Goal: Check status: Check status

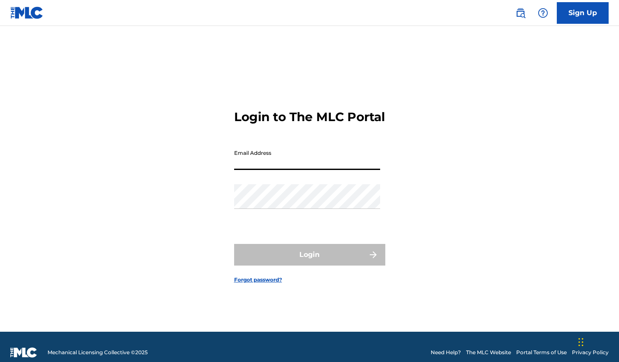
type input "[EMAIL_ADDRESS][DOMAIN_NAME]"
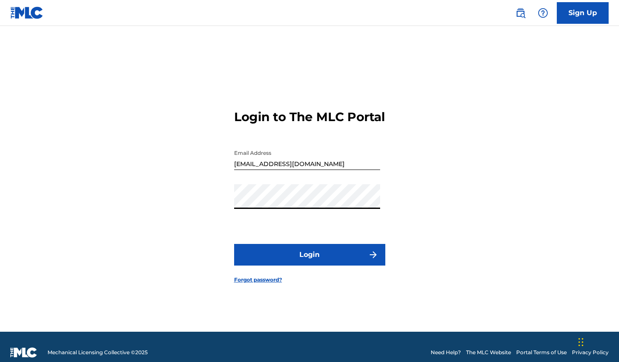
click at [318, 255] on button "Login" at bounding box center [309, 255] width 151 height 22
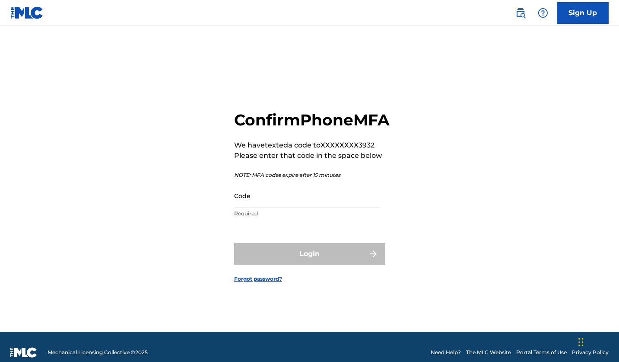
click at [303, 208] on input "Code" at bounding box center [307, 195] width 146 height 25
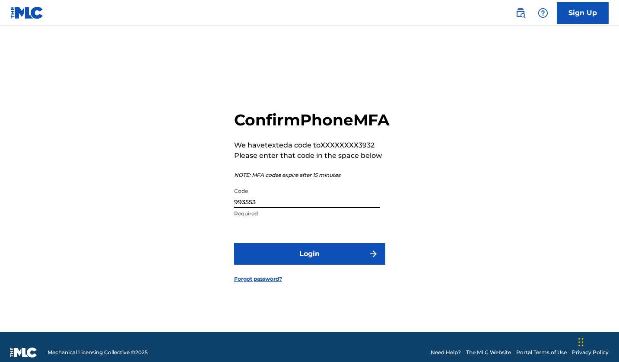
type input "993553"
click at [325, 264] on button "Login" at bounding box center [309, 254] width 151 height 22
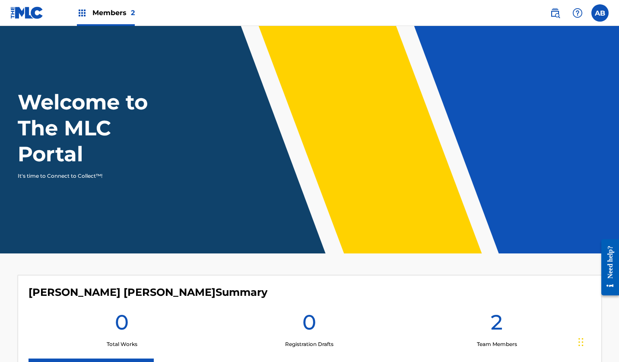
scroll to position [0, 0]
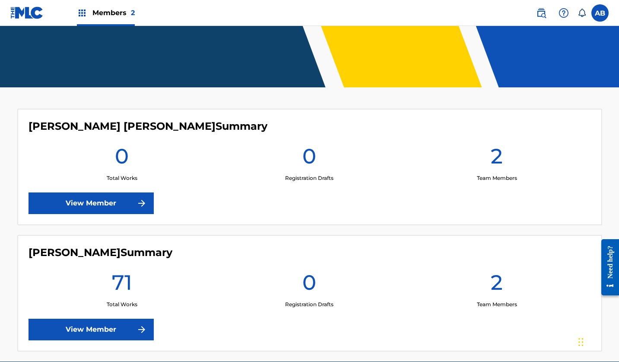
scroll to position [166, 0]
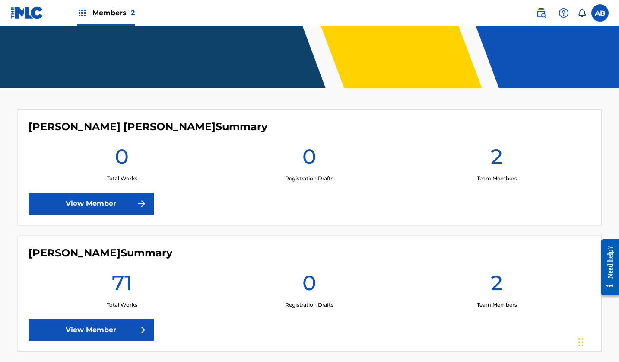
click at [123, 319] on link "View Member" at bounding box center [91, 330] width 125 height 22
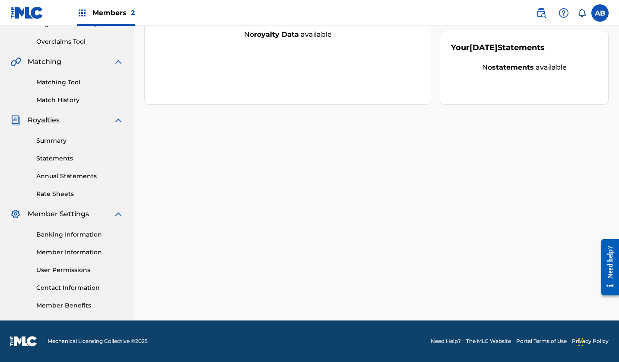
scroll to position [174, 0]
click at [71, 233] on link "Banking Information" at bounding box center [79, 234] width 87 height 9
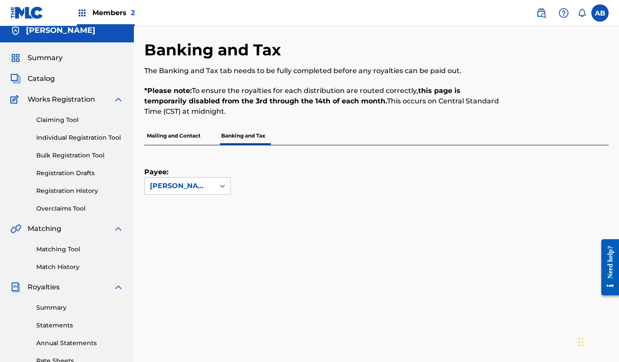
scroll to position [13, 0]
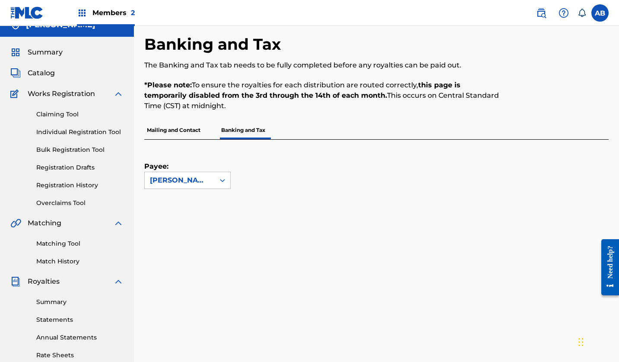
click at [70, 184] on link "Registration History" at bounding box center [79, 185] width 87 height 9
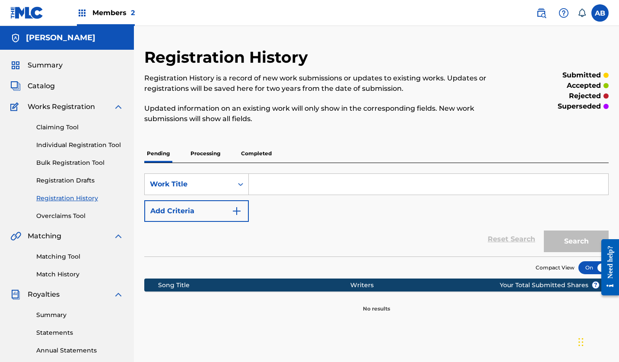
click at [217, 153] on p "Processing" at bounding box center [205, 153] width 35 height 18
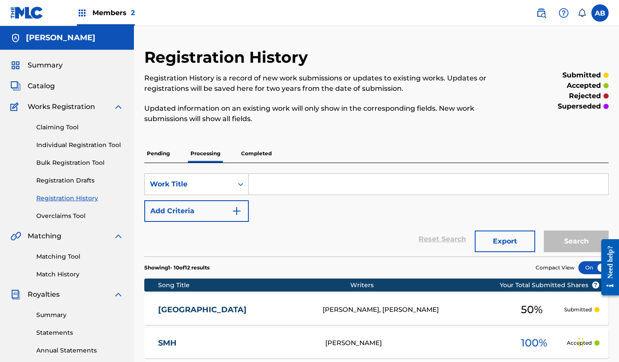
click at [261, 153] on p "Completed" at bounding box center [257, 153] width 36 height 18
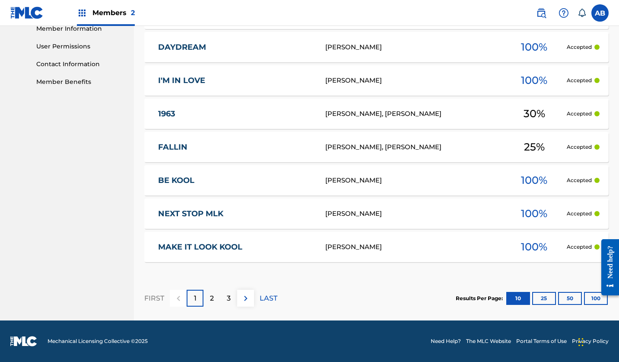
scroll to position [398, 0]
click at [589, 297] on button "100" at bounding box center [596, 298] width 24 height 13
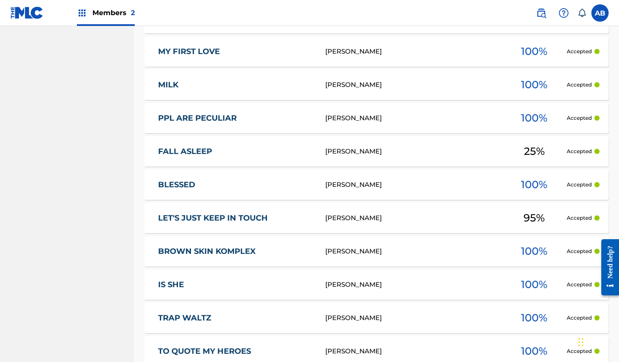
scroll to position [826, 0]
click at [367, 154] on div "TERRENCE LEVELLE BROWN" at bounding box center [413, 151] width 177 height 10
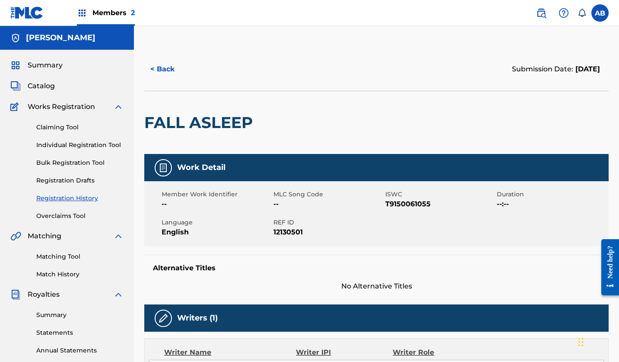
click at [170, 69] on button "< Back" at bounding box center [170, 69] width 52 height 22
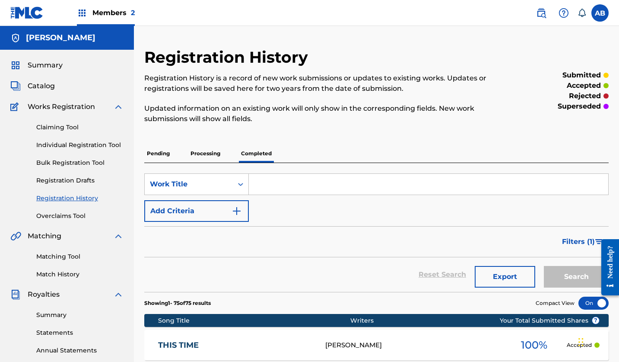
click at [107, 13] on span "Members 2" at bounding box center [113, 13] width 42 height 10
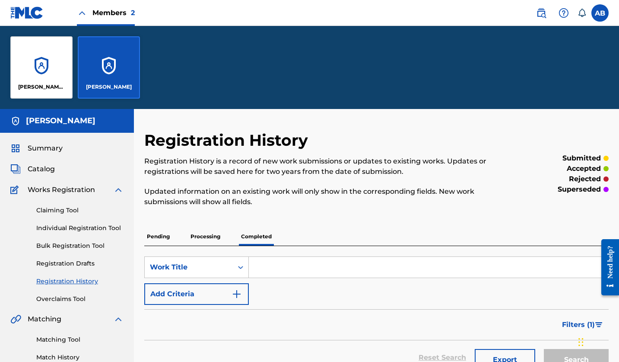
click at [37, 71] on div "[PERSON_NAME] [PERSON_NAME]" at bounding box center [41, 67] width 62 height 62
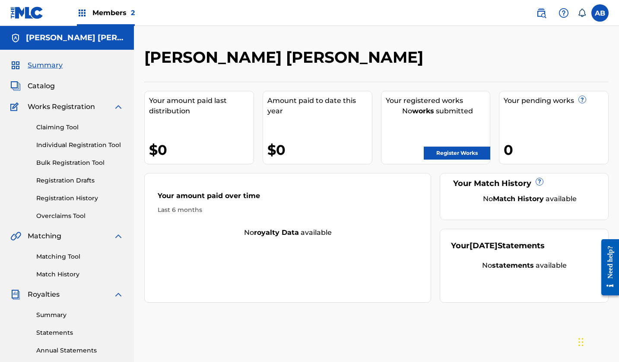
click at [70, 198] on link "Registration History" at bounding box center [79, 198] width 87 height 9
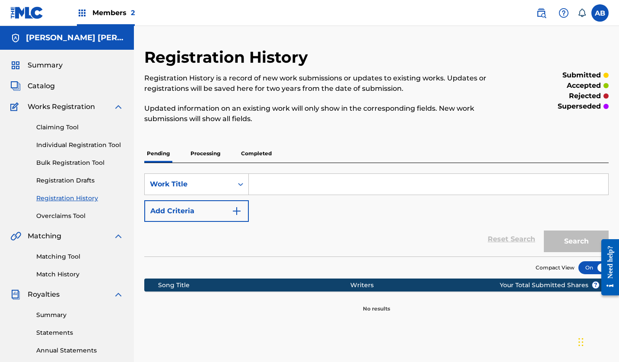
click at [212, 155] on p "Processing" at bounding box center [205, 153] width 35 height 18
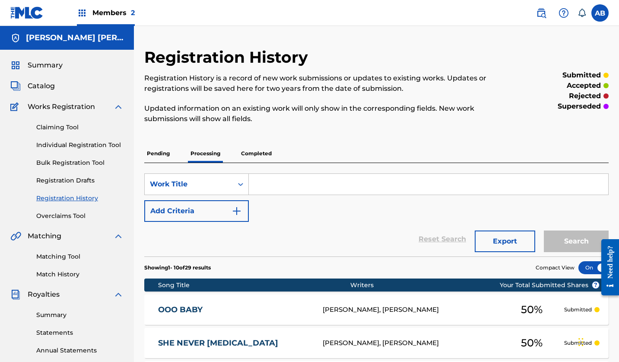
click at [263, 153] on p "Completed" at bounding box center [257, 153] width 36 height 18
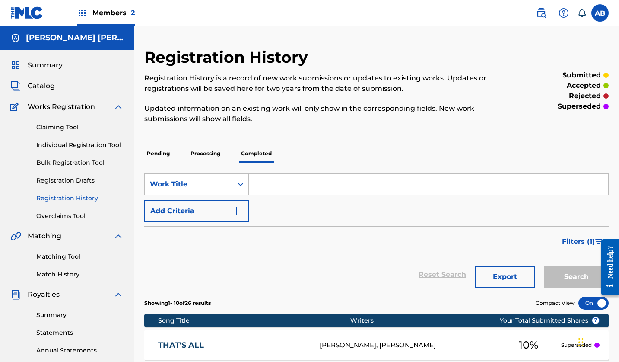
click at [202, 152] on p "Processing" at bounding box center [205, 153] width 35 height 18
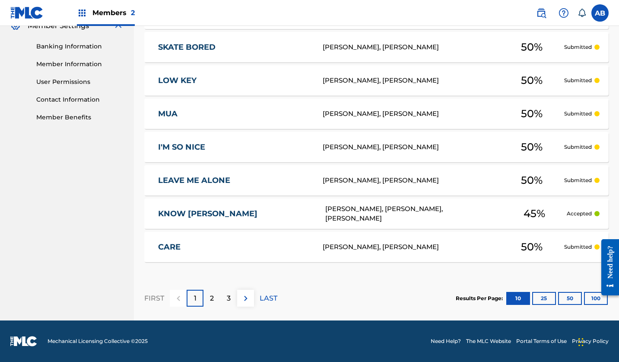
scroll to position [362, 0]
click at [212, 294] on p "2" at bounding box center [212, 298] width 4 height 10
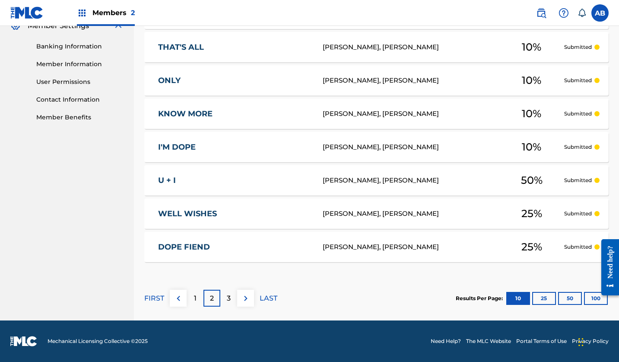
click at [592, 298] on button "100" at bounding box center [596, 298] width 24 height 13
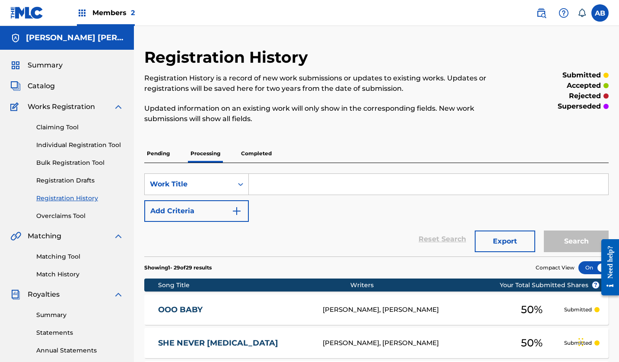
scroll to position [0, 0]
click at [265, 150] on p "Completed" at bounding box center [257, 153] width 36 height 18
